Goal: Information Seeking & Learning: Learn about a topic

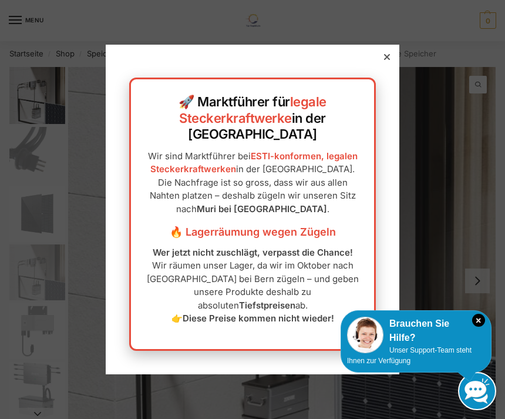
click at [379, 75] on div "🚀 Marktführer für legale Steckerkraftwerke in der [GEOGRAPHIC_DATA] Wir sind Ma…" at bounding box center [253, 209] width 294 height 329
click at [386, 62] on div at bounding box center [387, 57] width 11 height 11
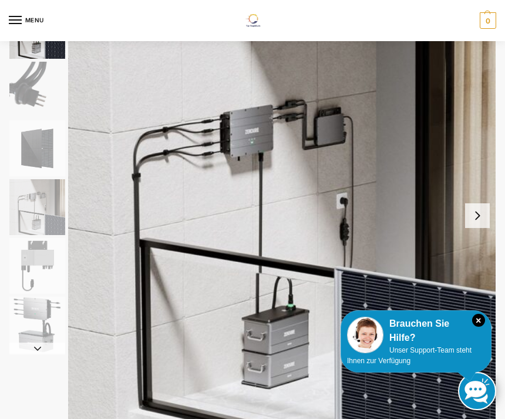
scroll to position [64, 0]
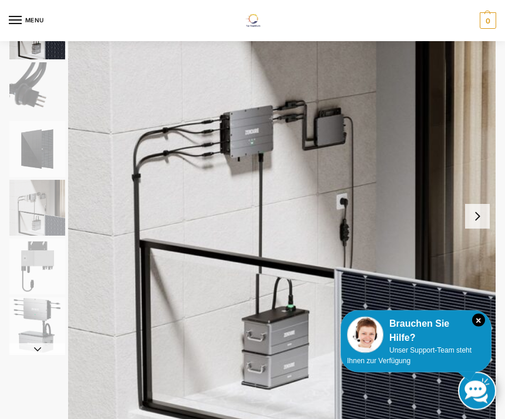
click at [479, 207] on button "Next slide" at bounding box center [477, 216] width 25 height 25
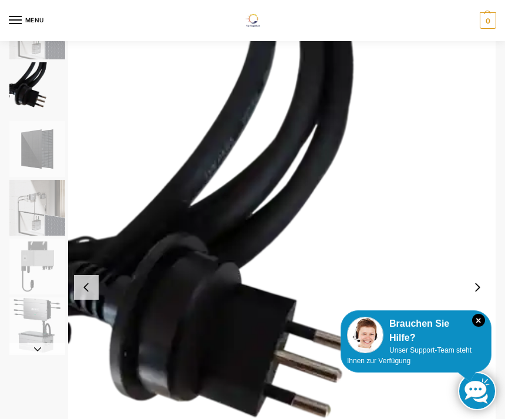
click at [479, 282] on button "Next slide" at bounding box center [477, 287] width 25 height 25
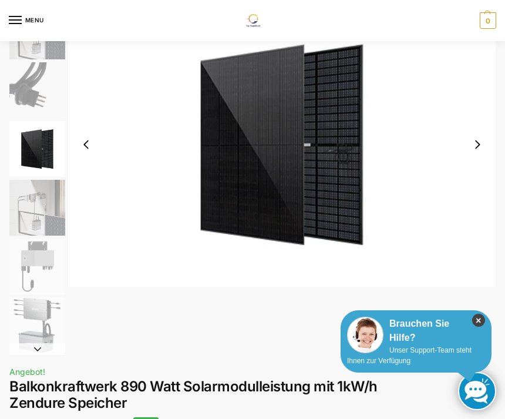
click at [477, 317] on icon "×" at bounding box center [478, 320] width 13 height 13
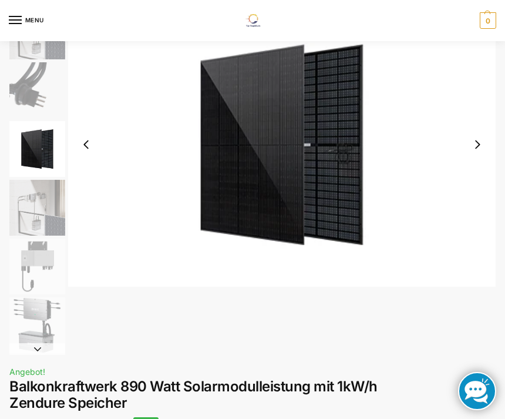
click at [474, 142] on button "Next slide" at bounding box center [477, 144] width 25 height 25
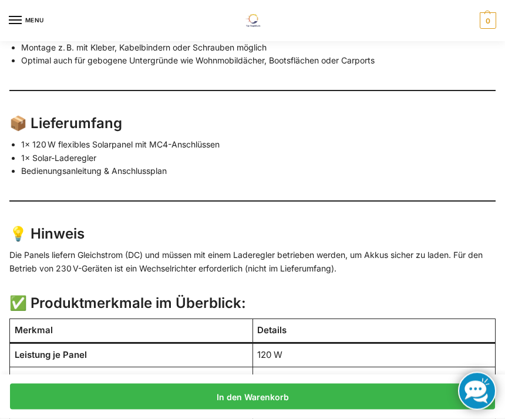
scroll to position [1197, 0]
